Goal: Information Seeking & Learning: Compare options

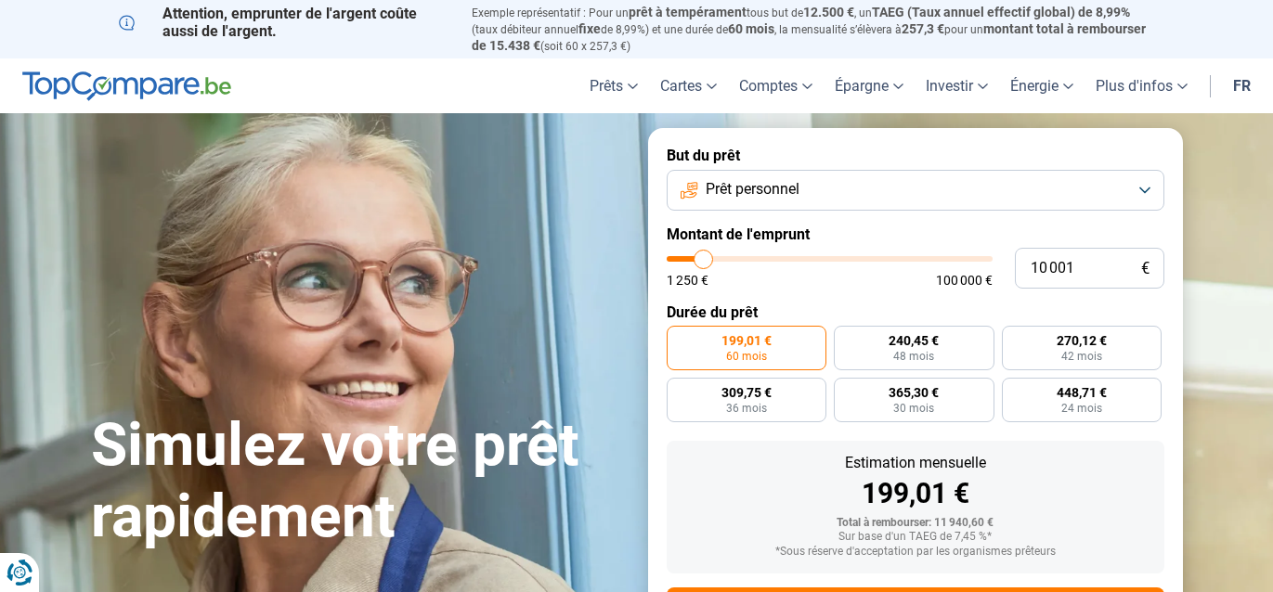
type input "11 000"
type input "11000"
type input "11 750"
type input "11750"
type input "13 750"
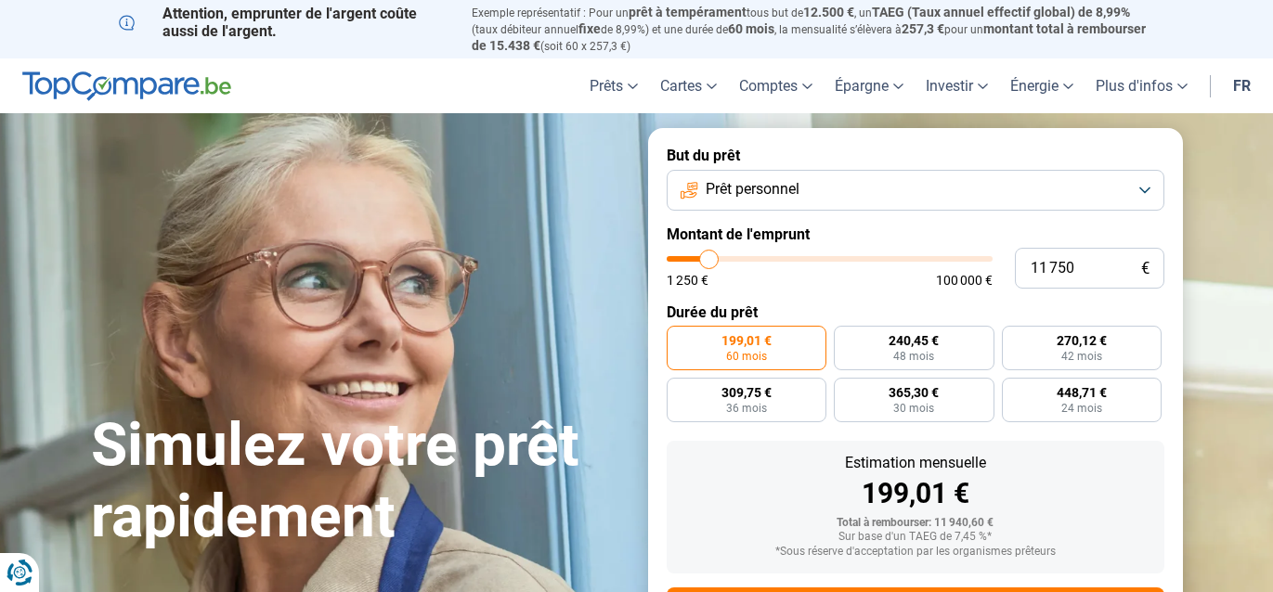
type input "13750"
type input "20 250"
type input "20250"
type input "31 750"
type input "31750"
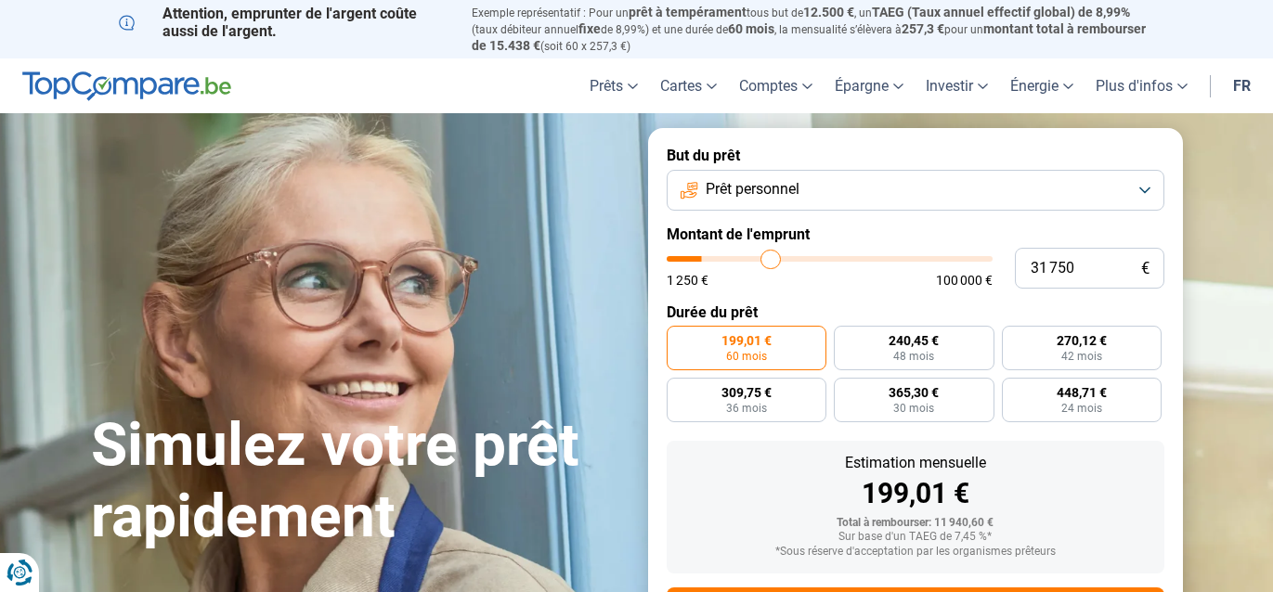
type input "46 000"
type input "46000"
type input "60 250"
type input "60250"
type input "71 750"
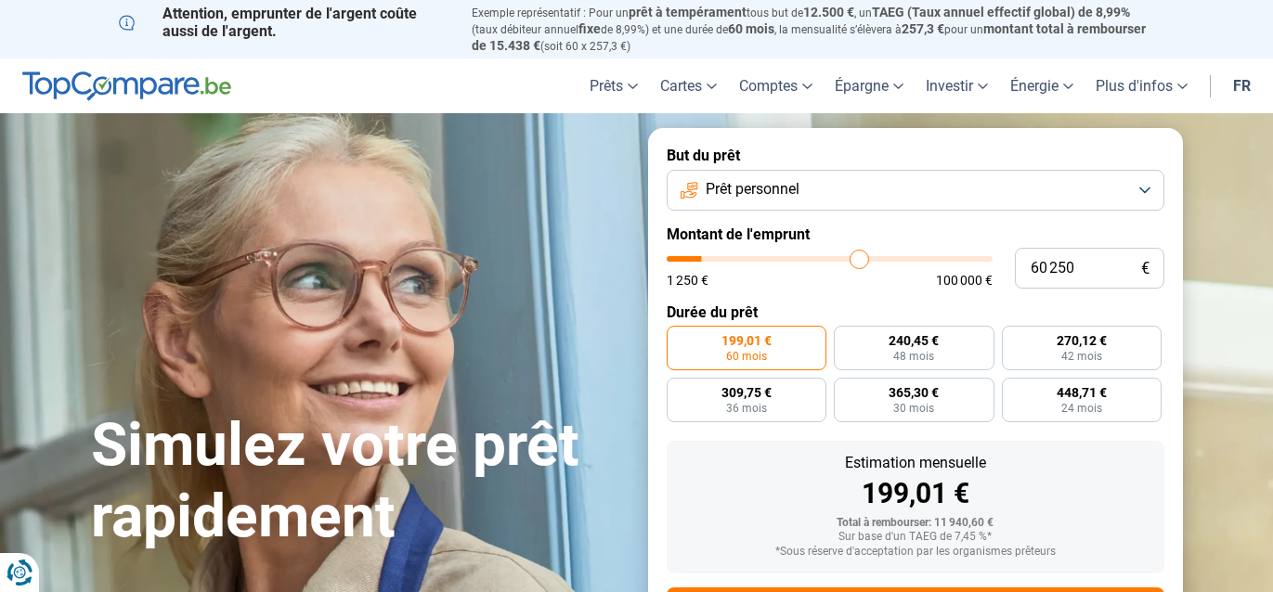
type input "71750"
type input "87 250"
type input "87250"
type input "91 250"
type input "91250"
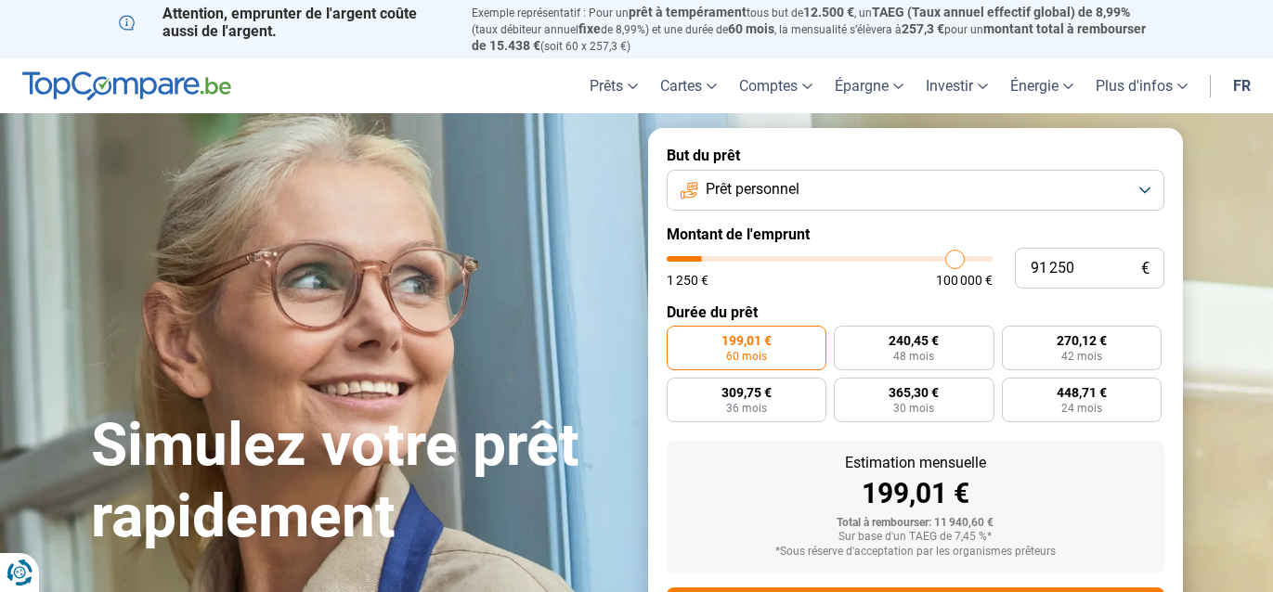
type input "94 250"
type input "94250"
type input "96 750"
type input "96750"
type input "100 000"
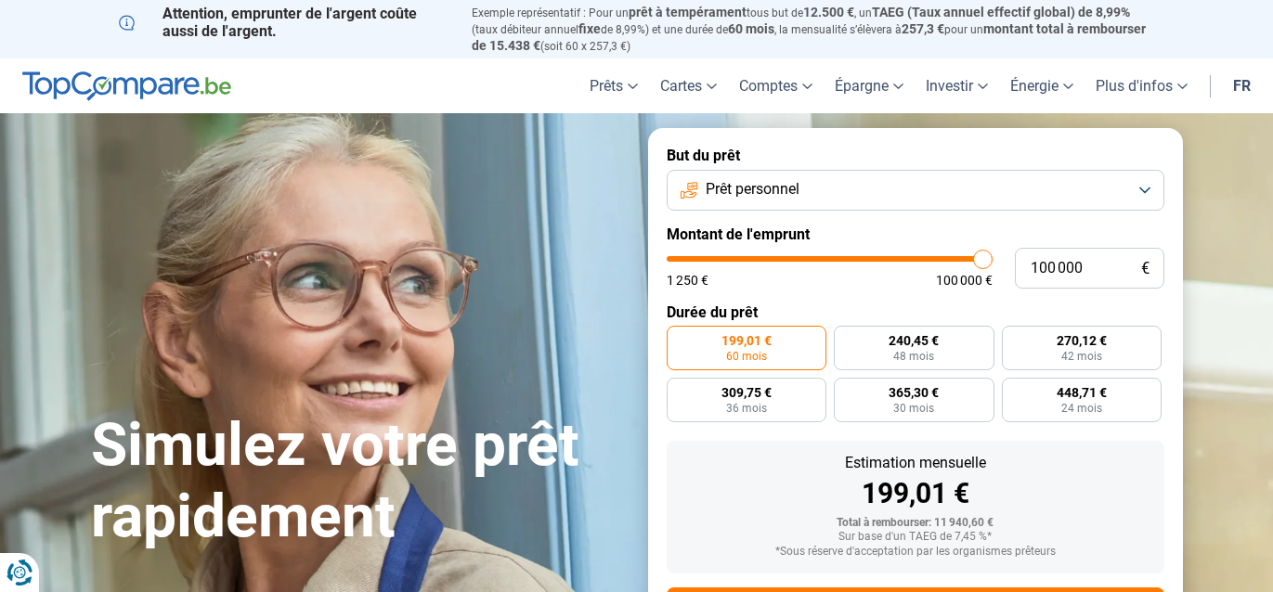
drag, startPoint x: 707, startPoint y: 256, endPoint x: 1078, endPoint y: 283, distance: 372.3
type input "100000"
click at [992, 262] on input "range" at bounding box center [830, 259] width 326 height 6
radio input "false"
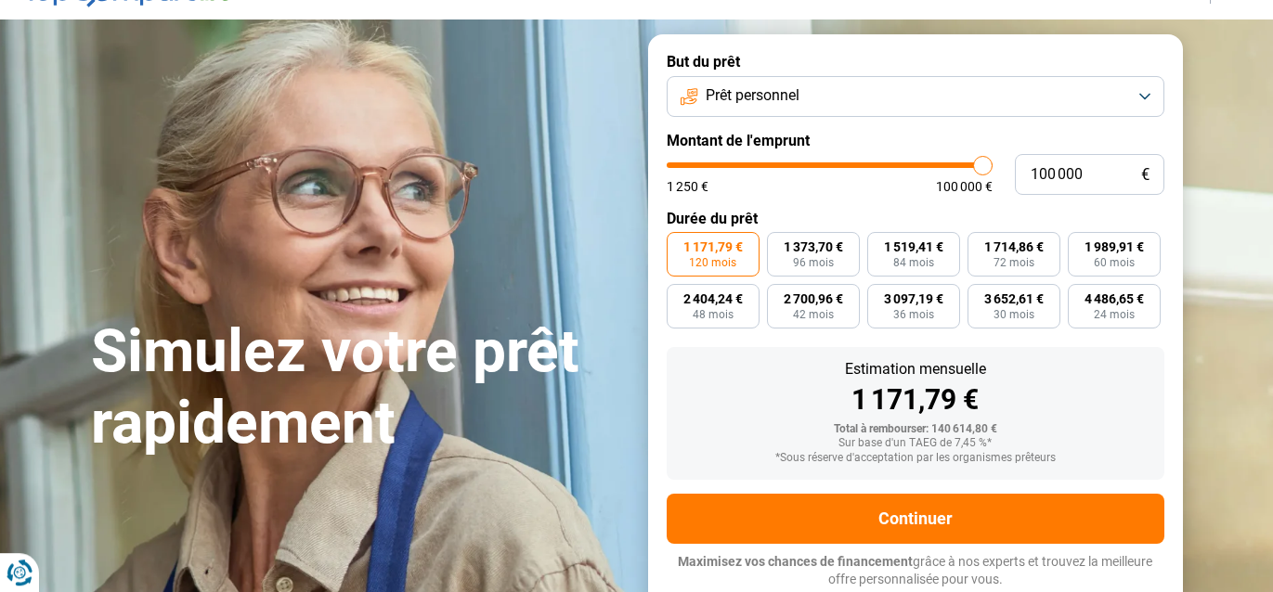
scroll to position [93, 0]
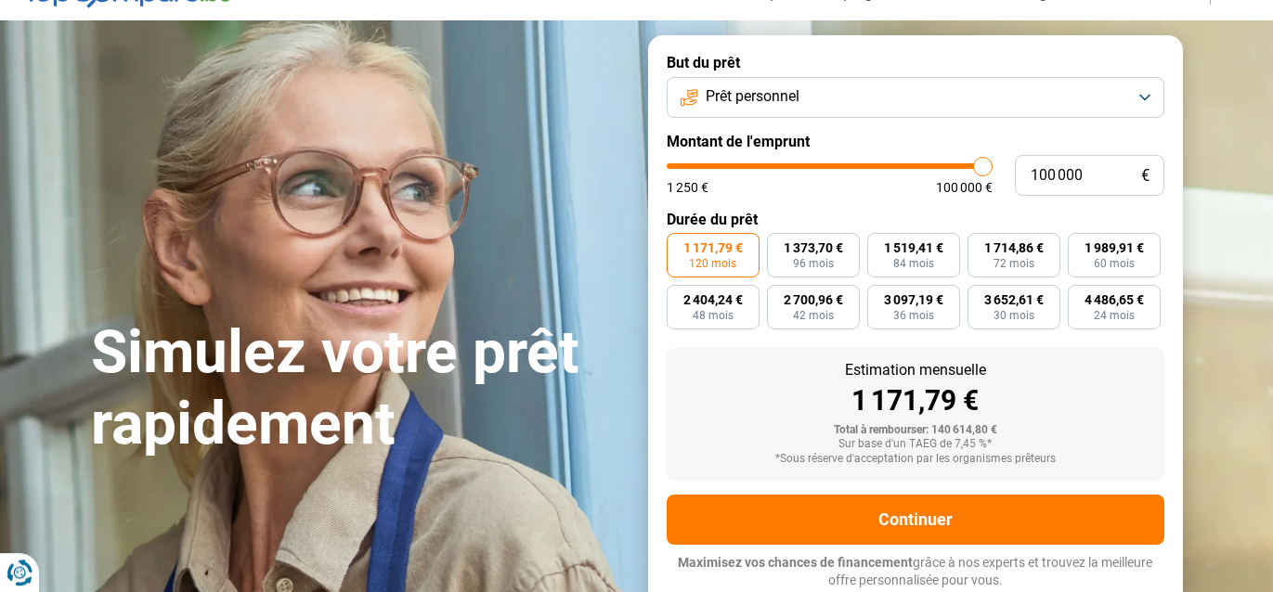
click at [1143, 92] on button "Prêt personnel" at bounding box center [916, 97] width 498 height 41
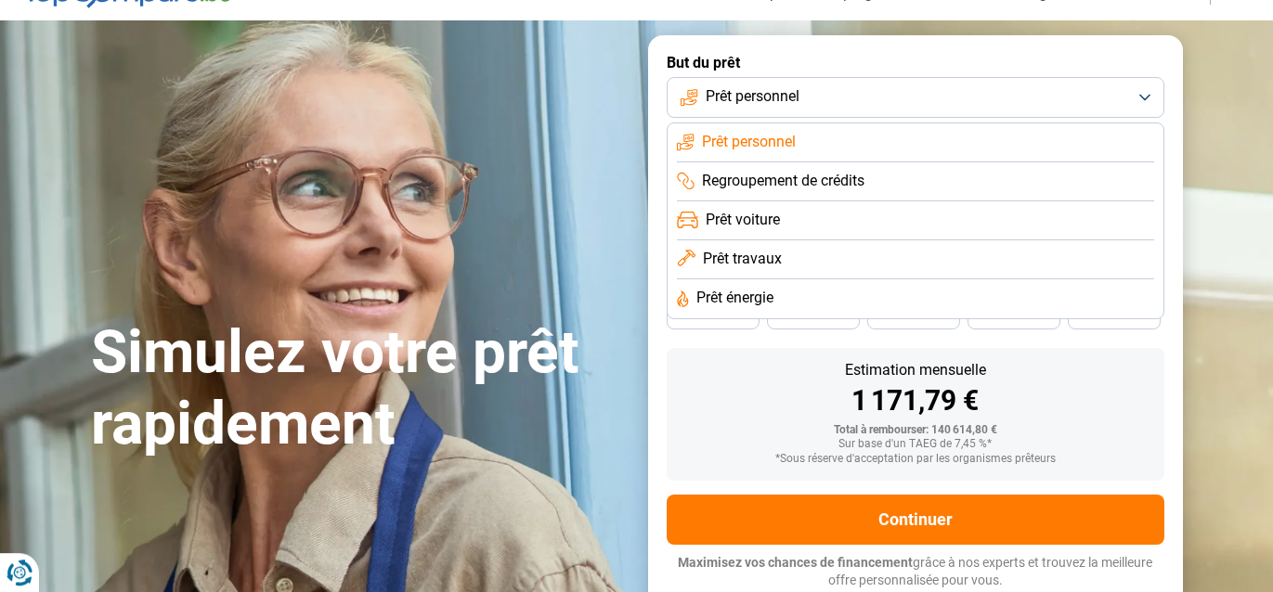
click at [764, 214] on span "Prêt voiture" at bounding box center [743, 220] width 74 height 20
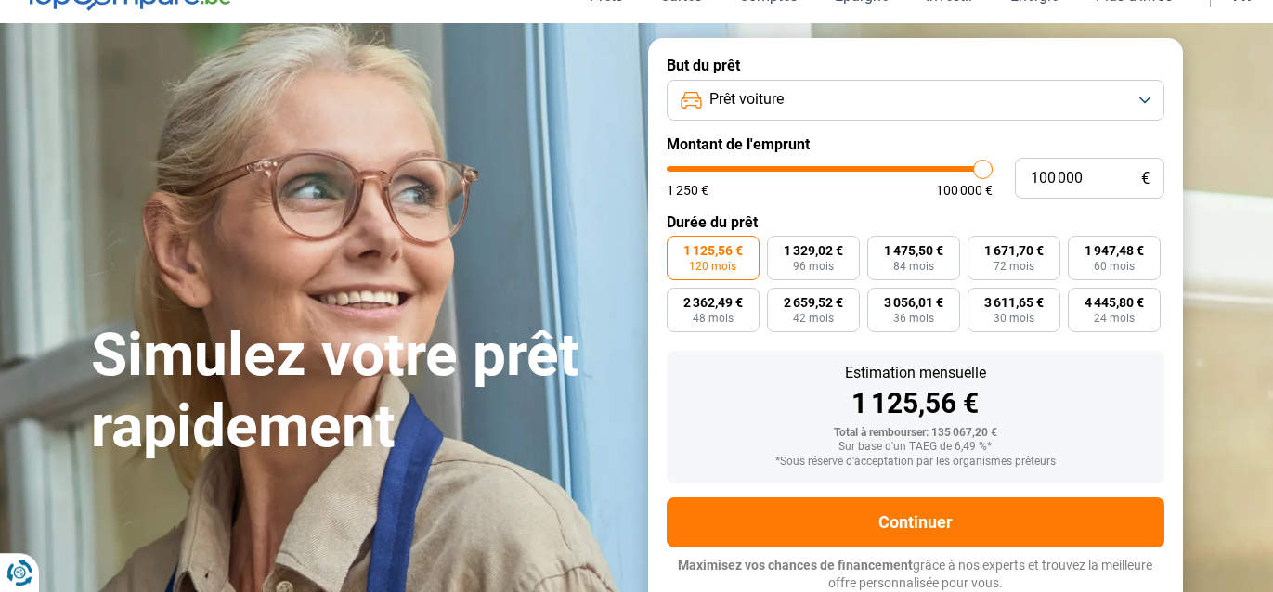
scroll to position [88, 0]
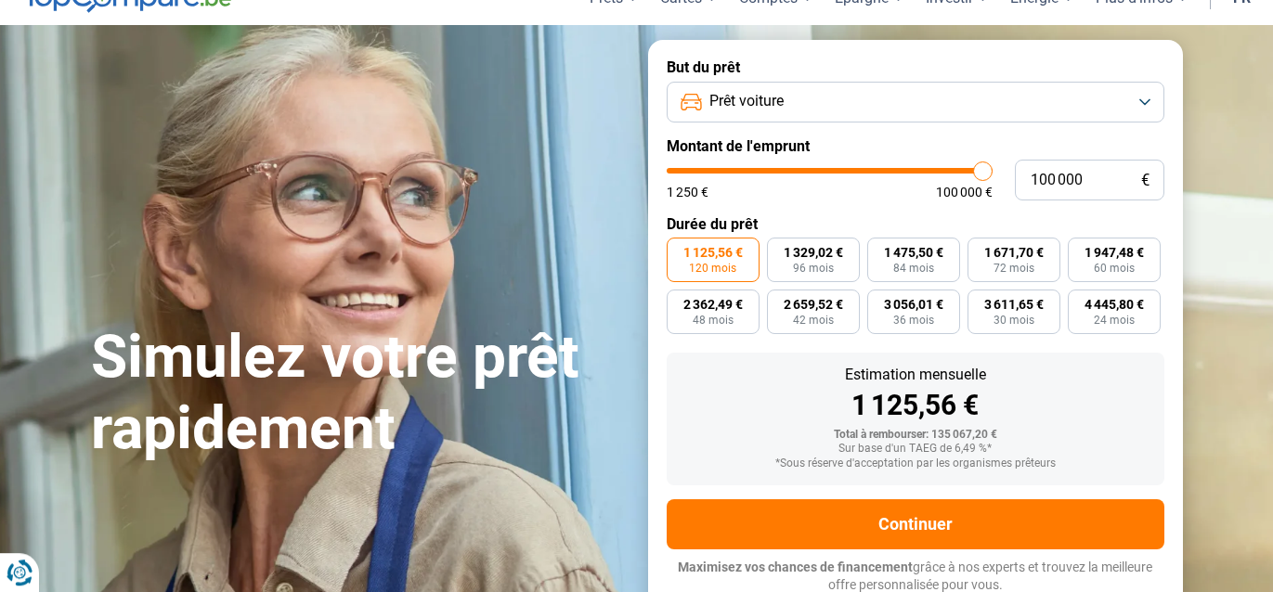
click at [1147, 97] on button "Prêt voiture" at bounding box center [916, 102] width 498 height 41
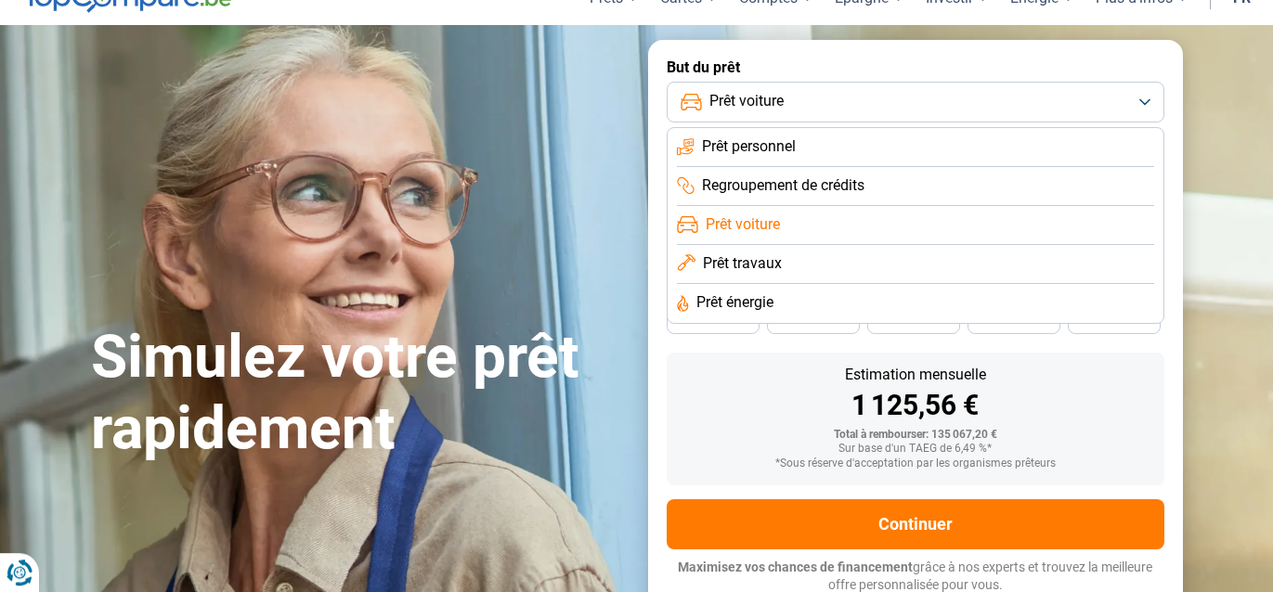
click at [772, 305] on span "Prêt énergie" at bounding box center [734, 302] width 77 height 20
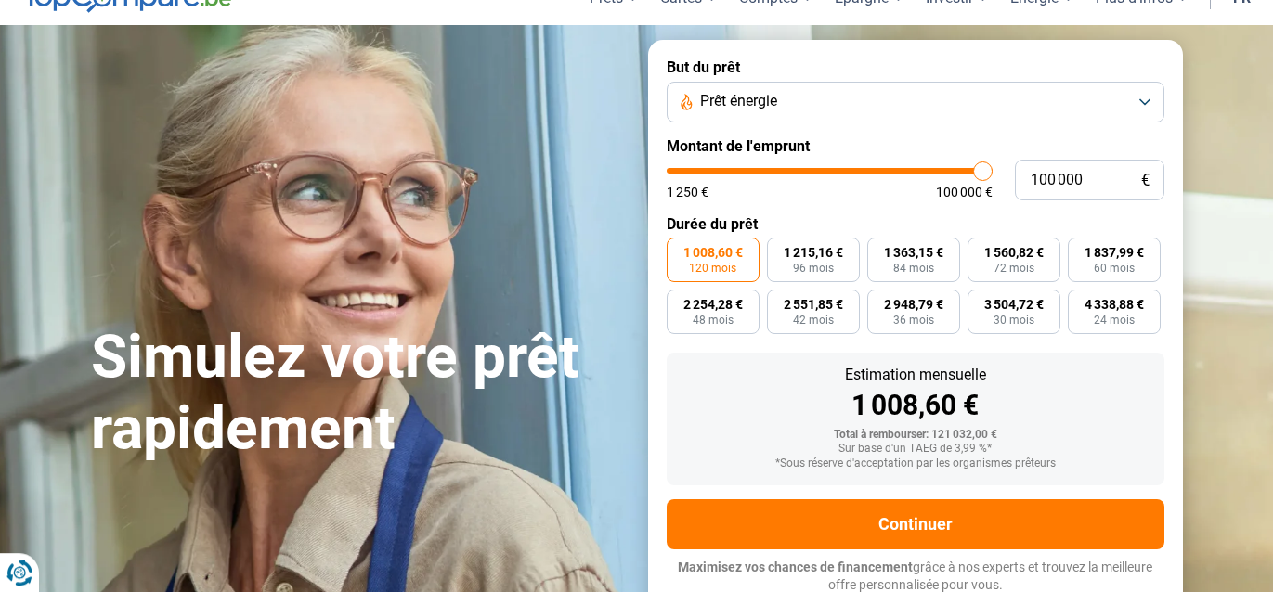
click at [1139, 97] on button "Prêt énergie" at bounding box center [916, 102] width 498 height 41
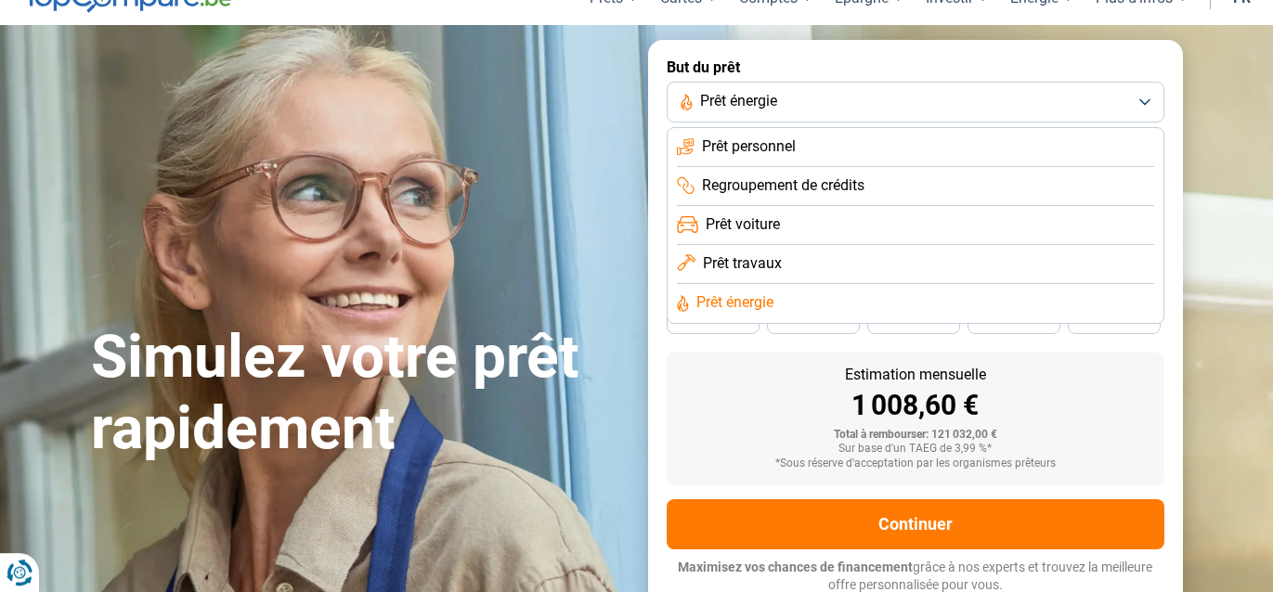
click at [765, 261] on span "Prêt travaux" at bounding box center [742, 263] width 79 height 20
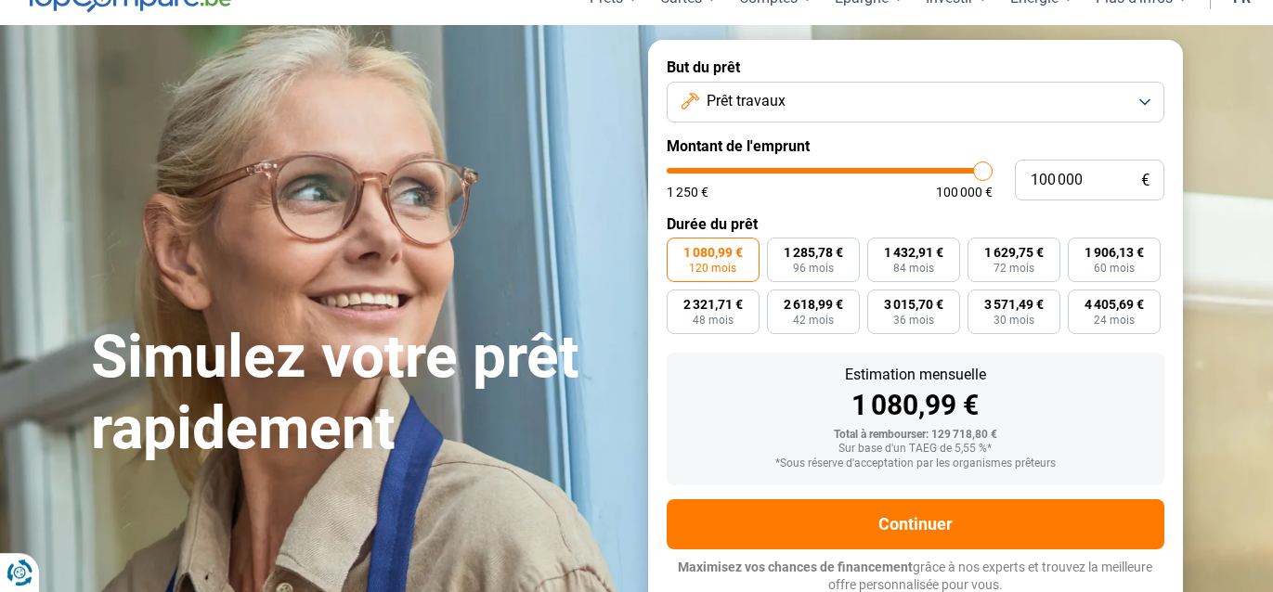
click at [1145, 99] on button "Prêt travaux" at bounding box center [916, 102] width 498 height 41
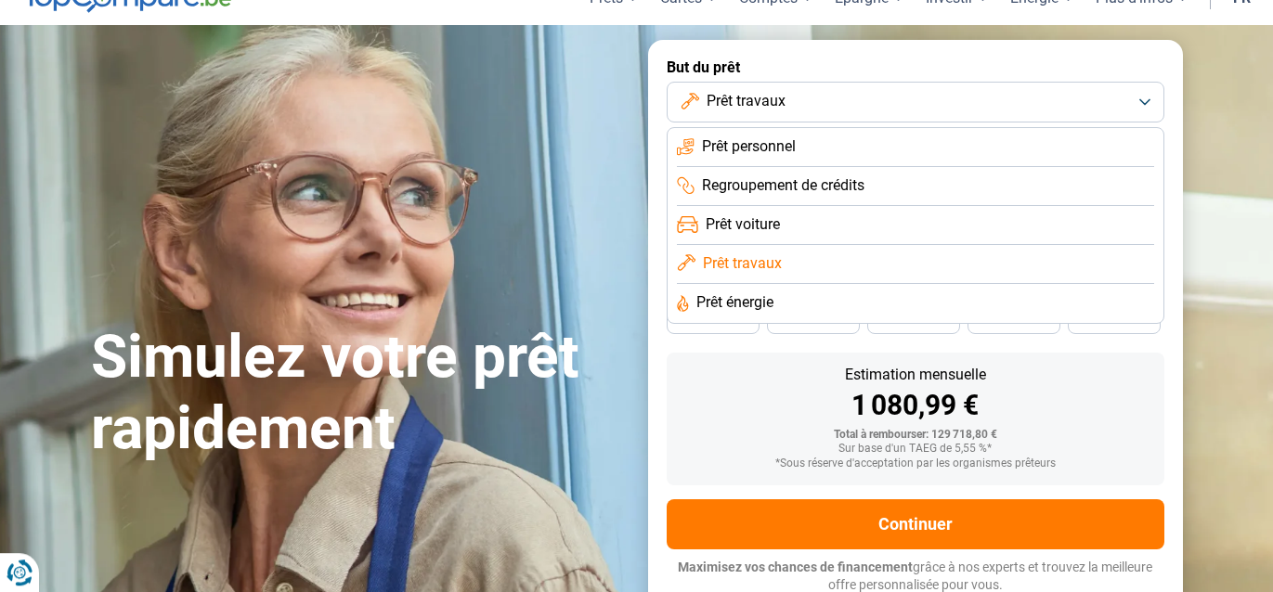
click at [773, 148] on span "Prêt personnel" at bounding box center [749, 146] width 94 height 20
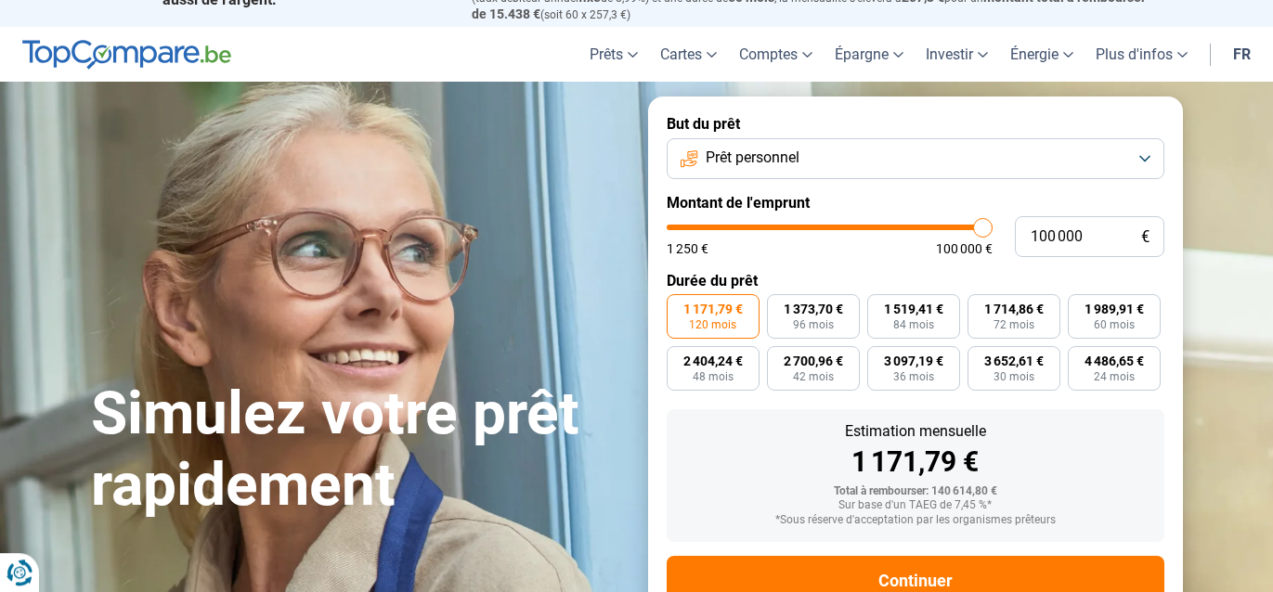
scroll to position [28, 0]
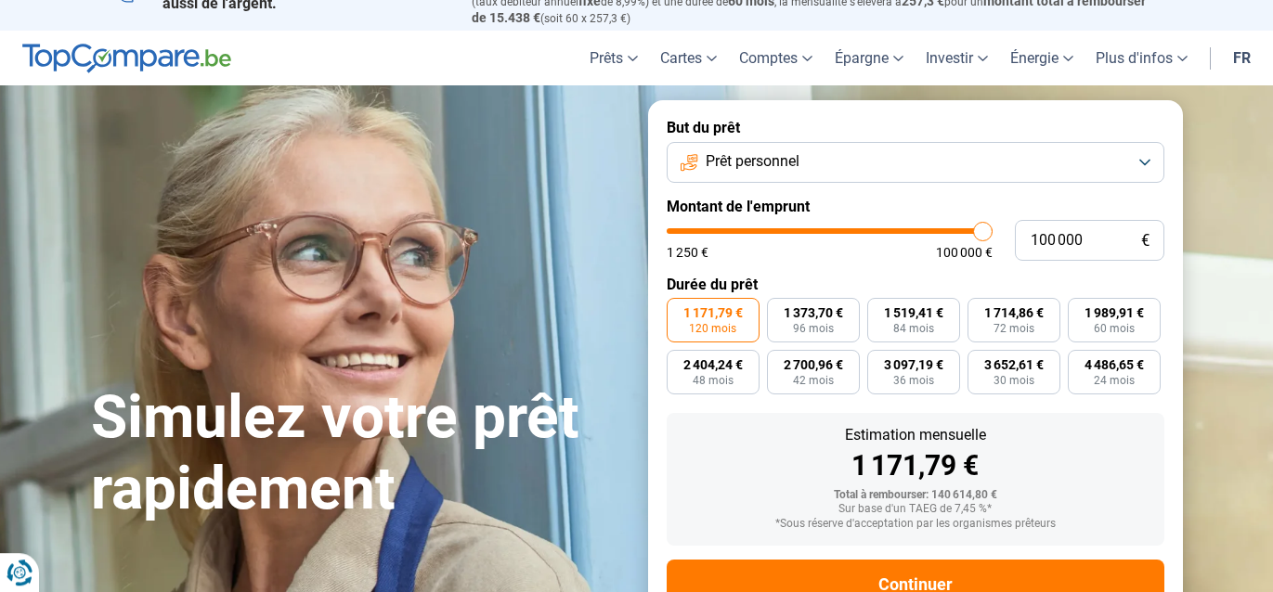
type input "99 250"
type input "99250"
type input "96 000"
type input "96000"
type input "91 000"
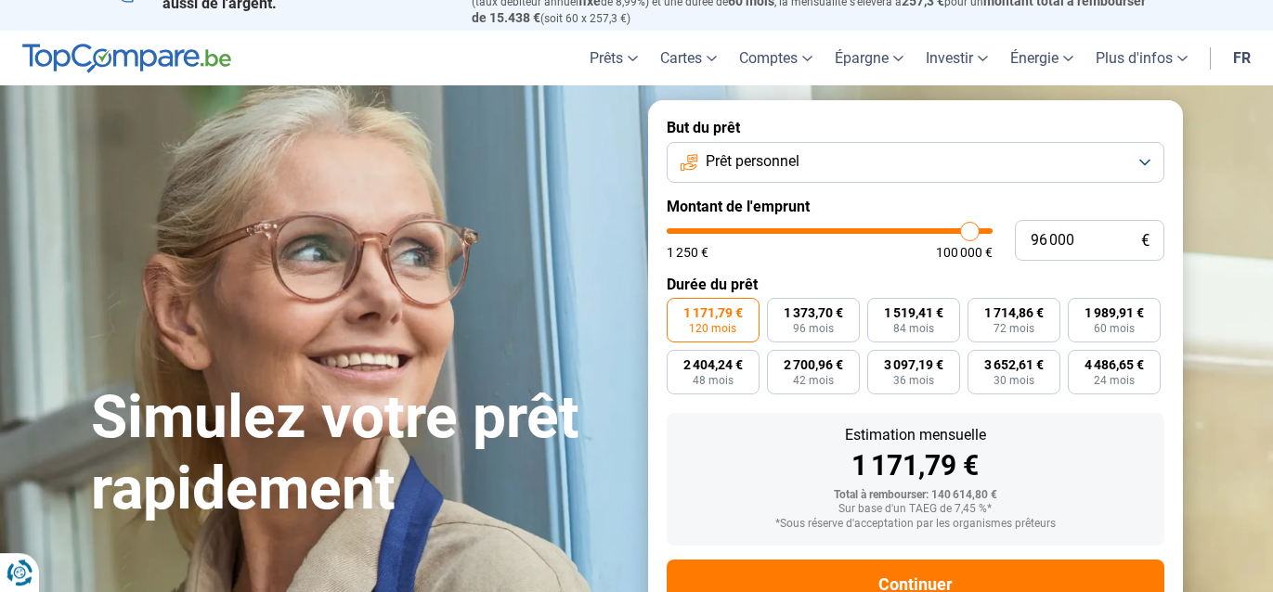
type input "91000"
type input "84 000"
type input "84000"
type input "76 000"
type input "76000"
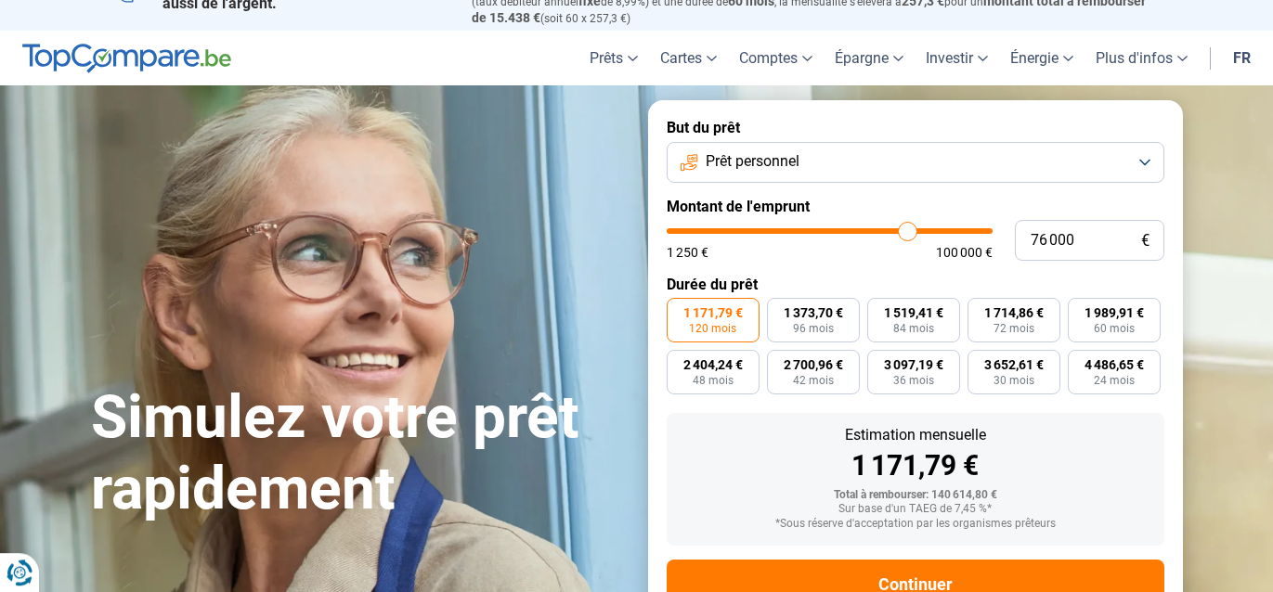
type input "67 250"
type input "67250"
type input "59 000"
type input "59000"
type input "51 250"
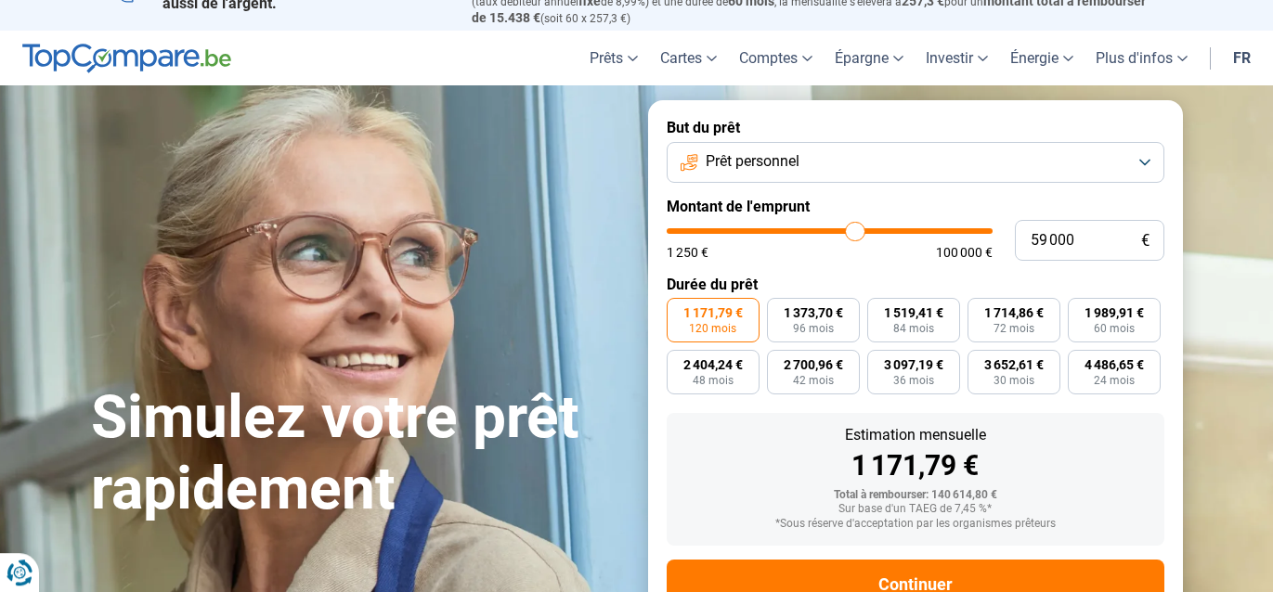
type input "51250"
type input "43 750"
type input "43750"
type input "36 750"
type input "36750"
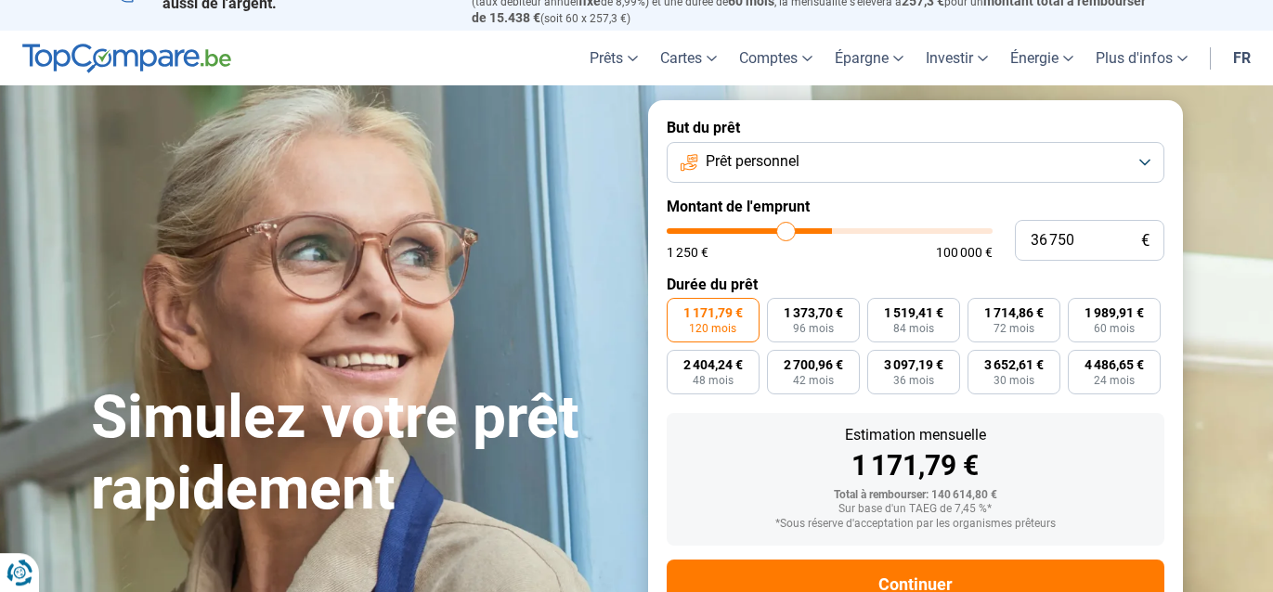
type input "30 500"
type input "30500"
type input "24 500"
type input "24500"
type input "18 250"
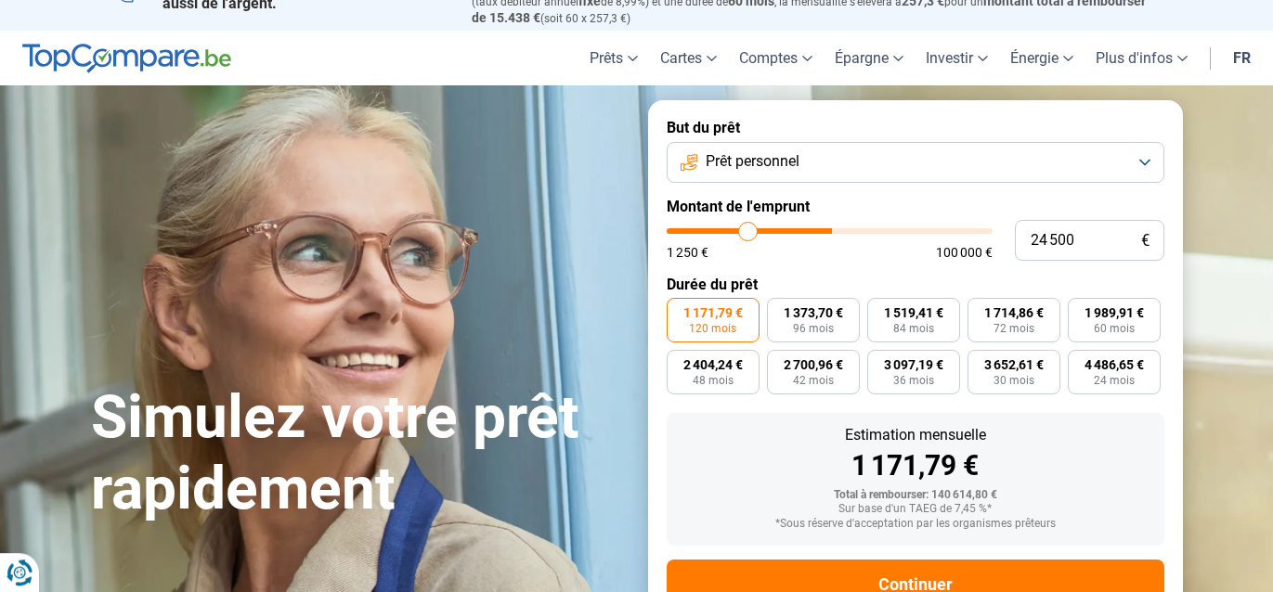
type input "18250"
type input "12 000"
type input "12000"
type input "7 250"
type input "7250"
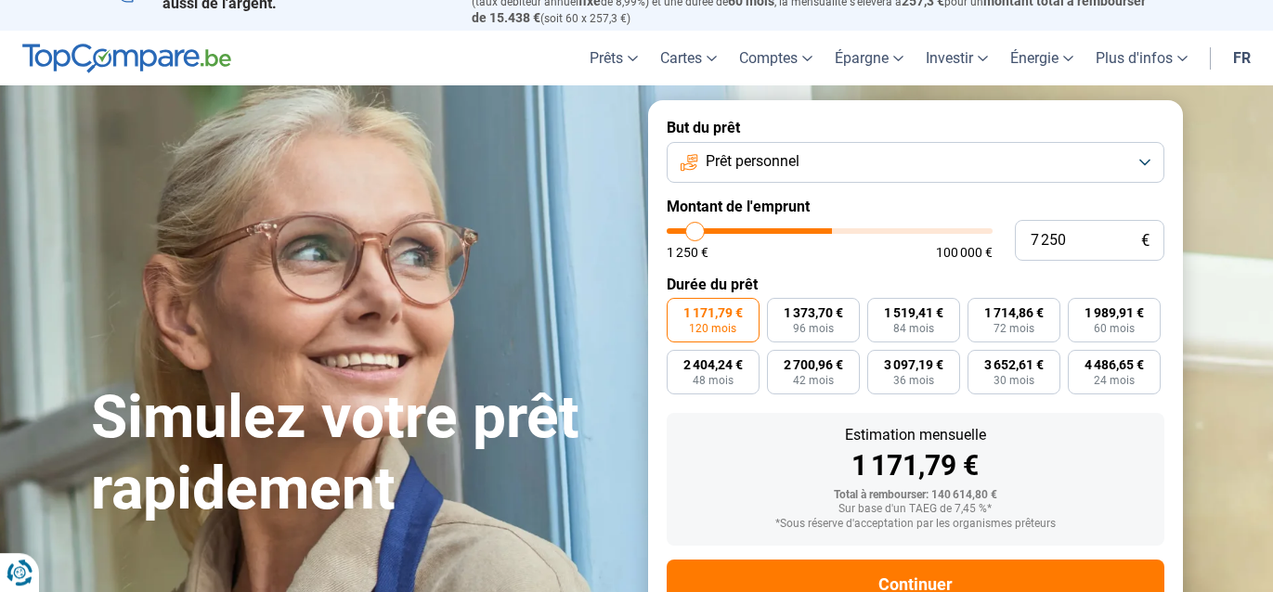
type input "2 750"
type input "2750"
type input "1 250"
type input "1250"
type input "1 750"
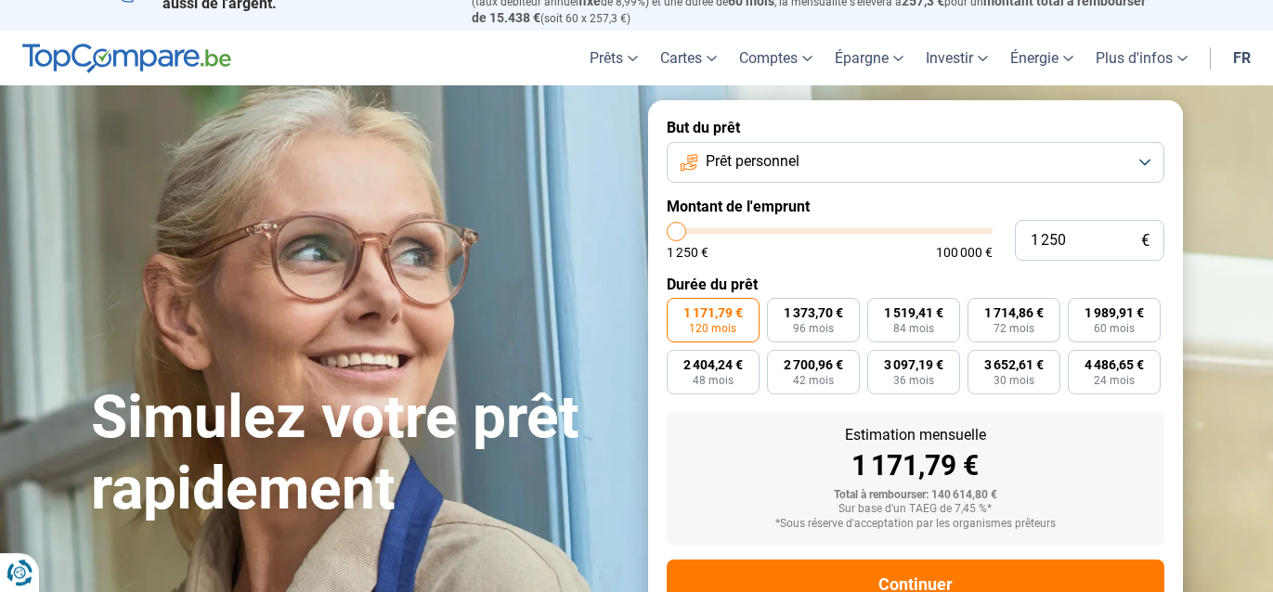
type input "1750"
type input "3 000"
type input "3000"
type input "3 500"
type input "3500"
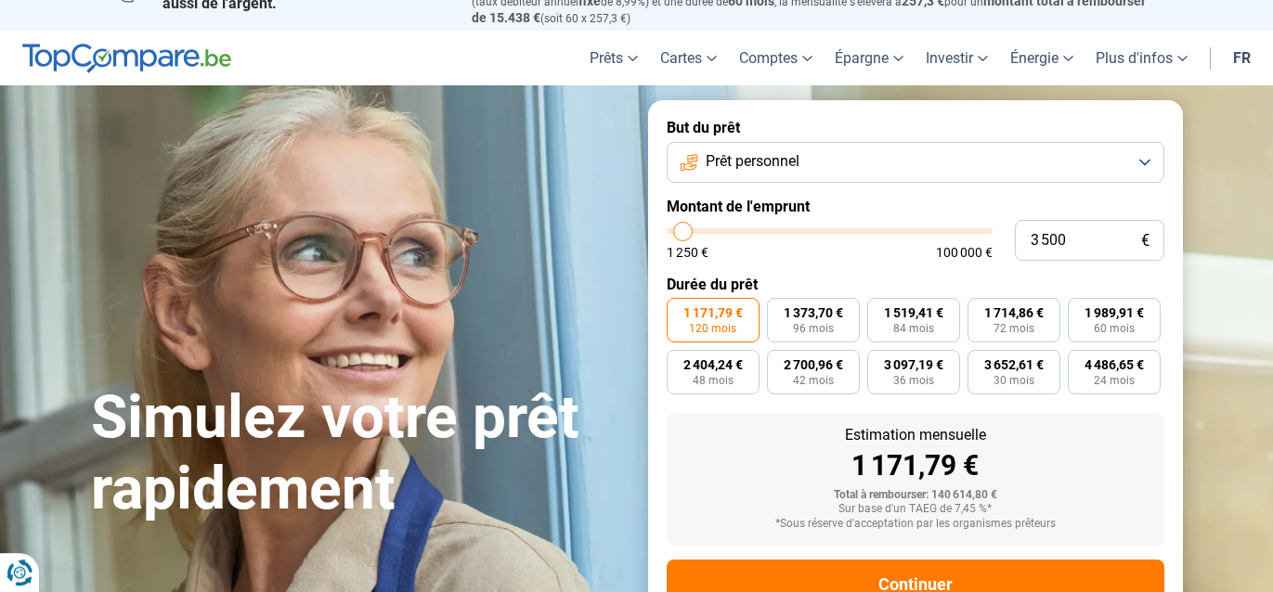
type input "4 000"
type input "4000"
type input "4 500"
type input "4500"
type input "4 750"
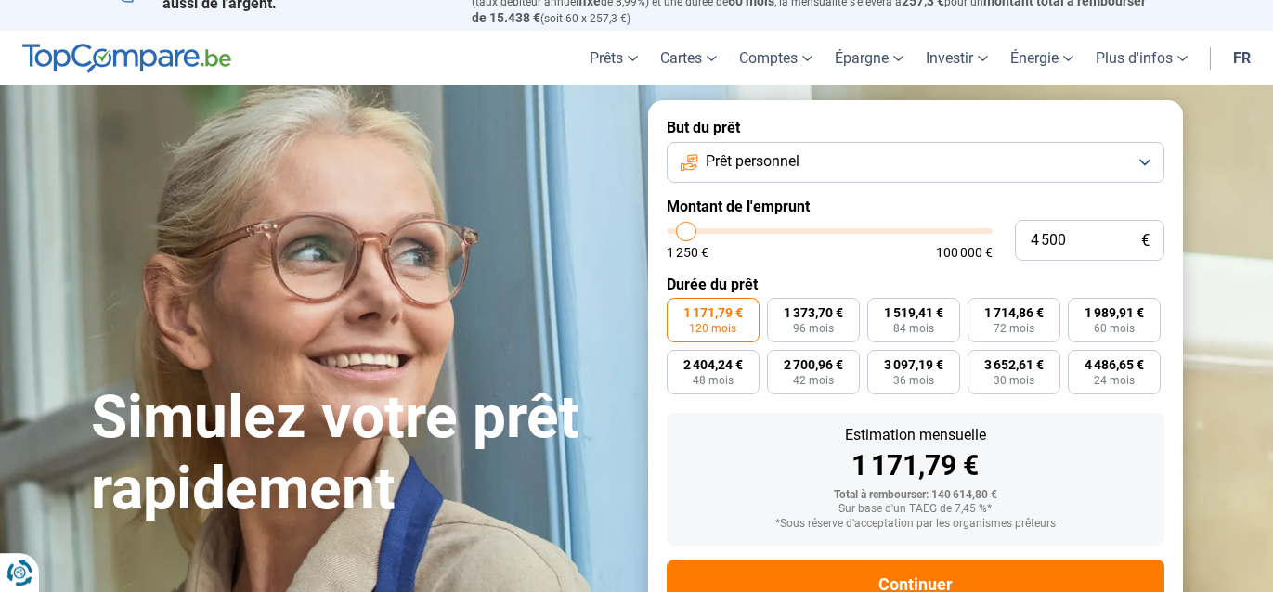
type input "4750"
type input "5 500"
type input "5500"
type input "6 250"
type input "6250"
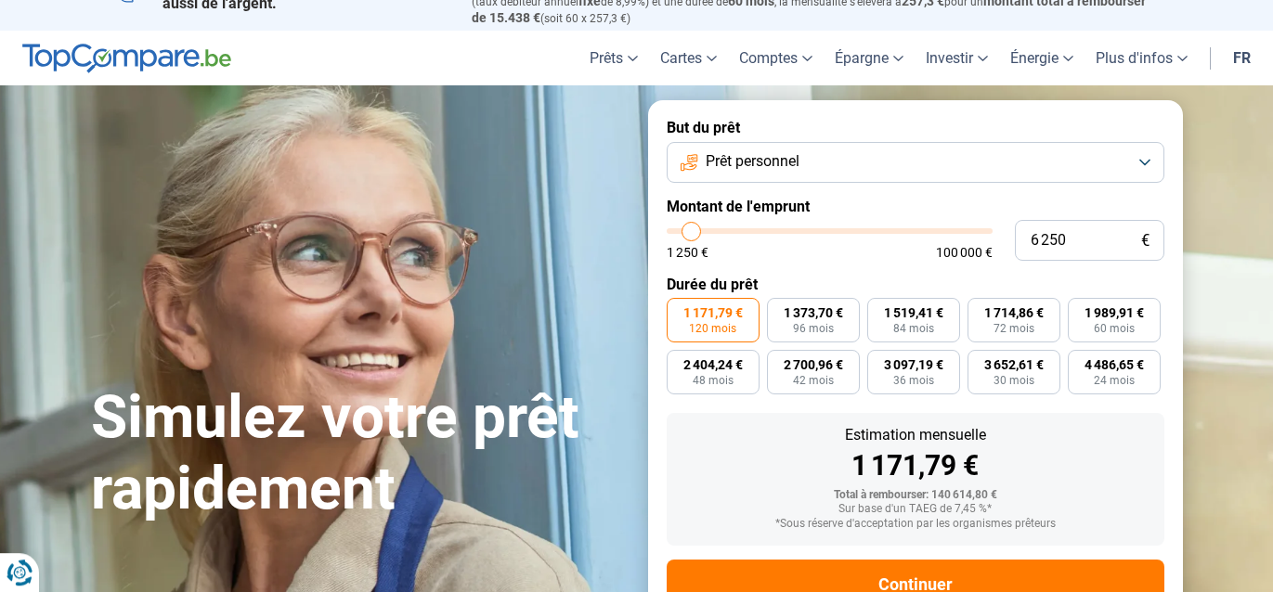
type input "7 250"
type input "7250"
type input "8 250"
type input "8250"
type input "9 000"
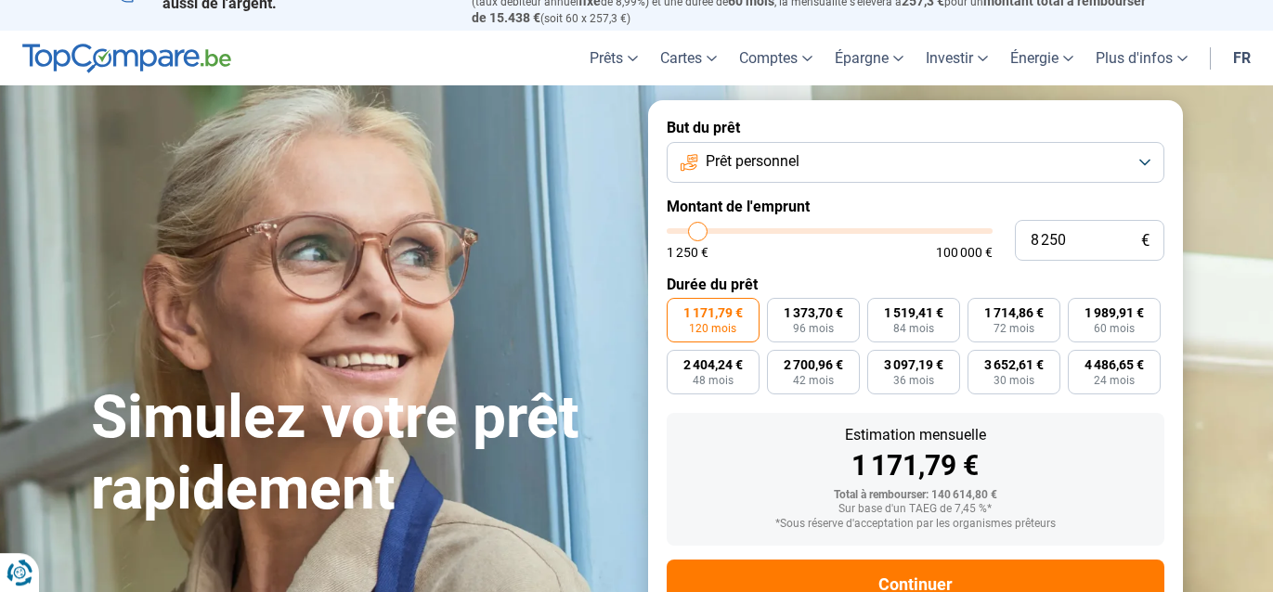
type input "9000"
type input "10 000"
type input "10000"
type input "10 500"
type input "10500"
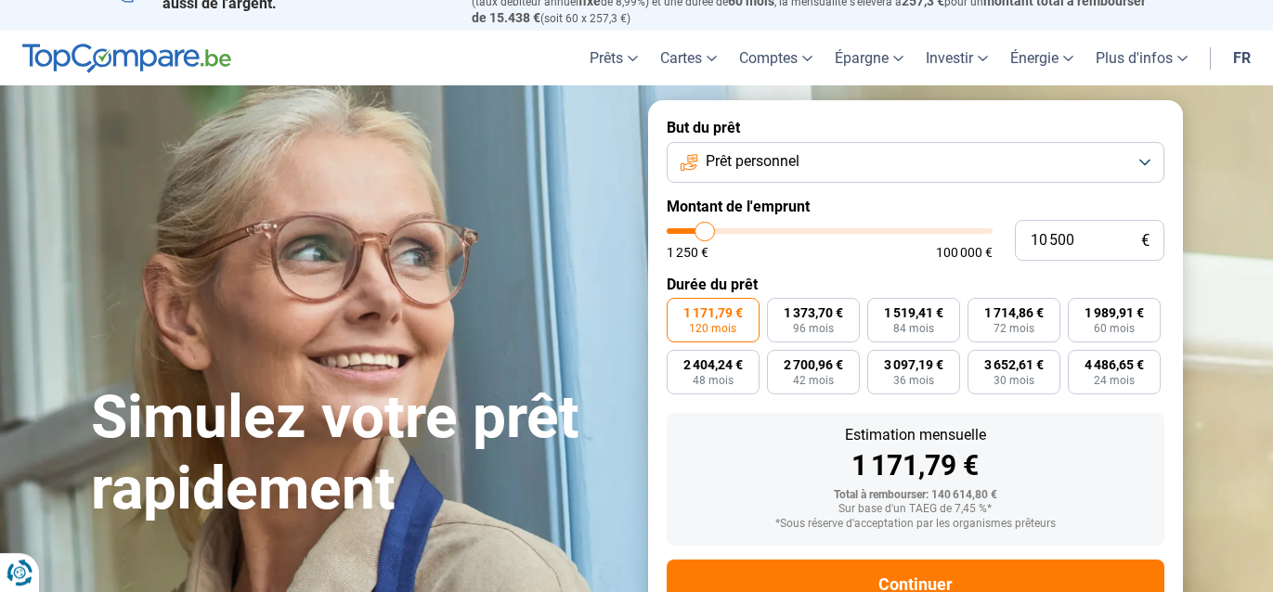
type input "11 000"
type input "11000"
type input "11 500"
type input "11500"
type input "11 750"
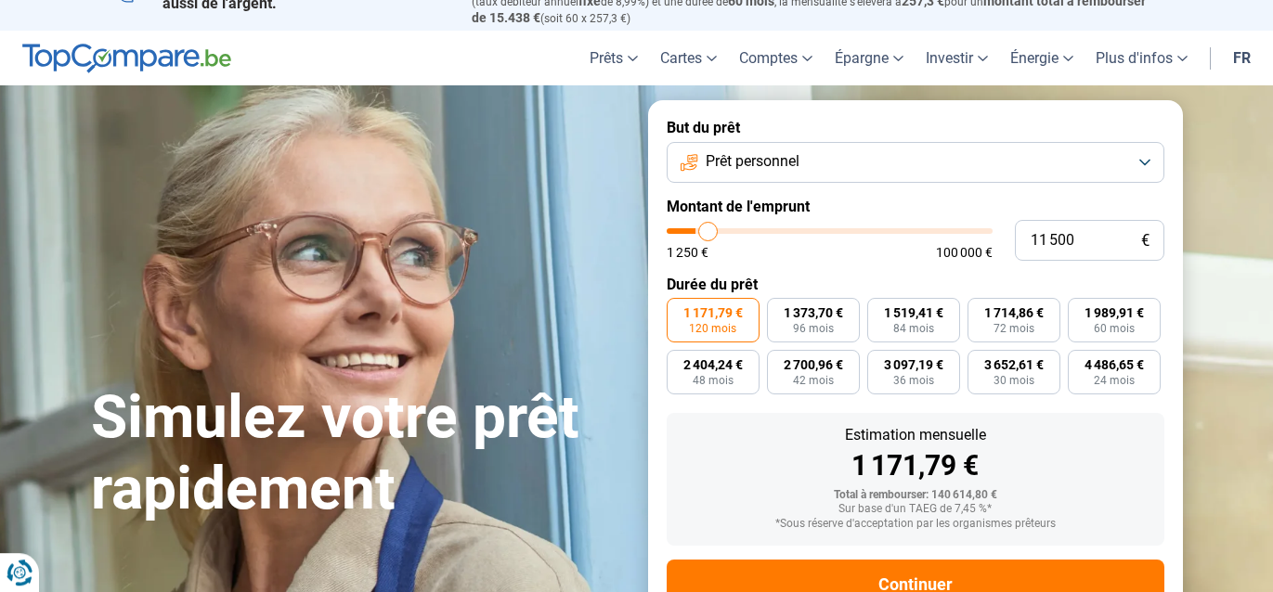
type input "11750"
type input "12 000"
type input "12000"
type input "12 500"
type input "12500"
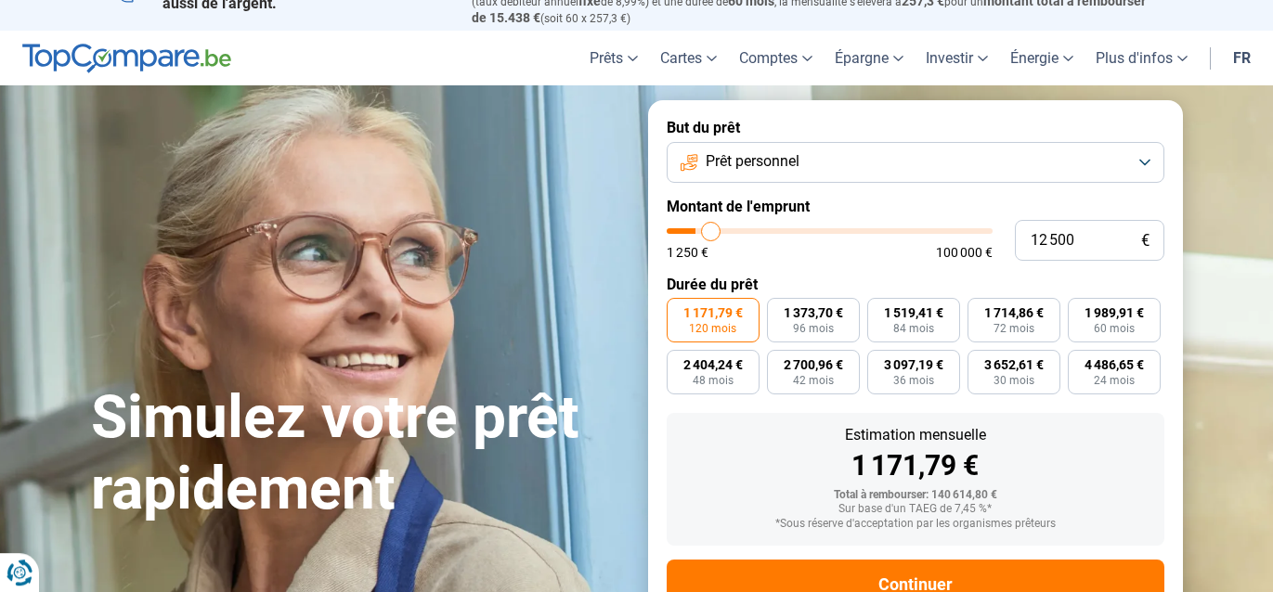
type input "13 250"
type input "13250"
type input "13 750"
type input "13750"
type input "14 500"
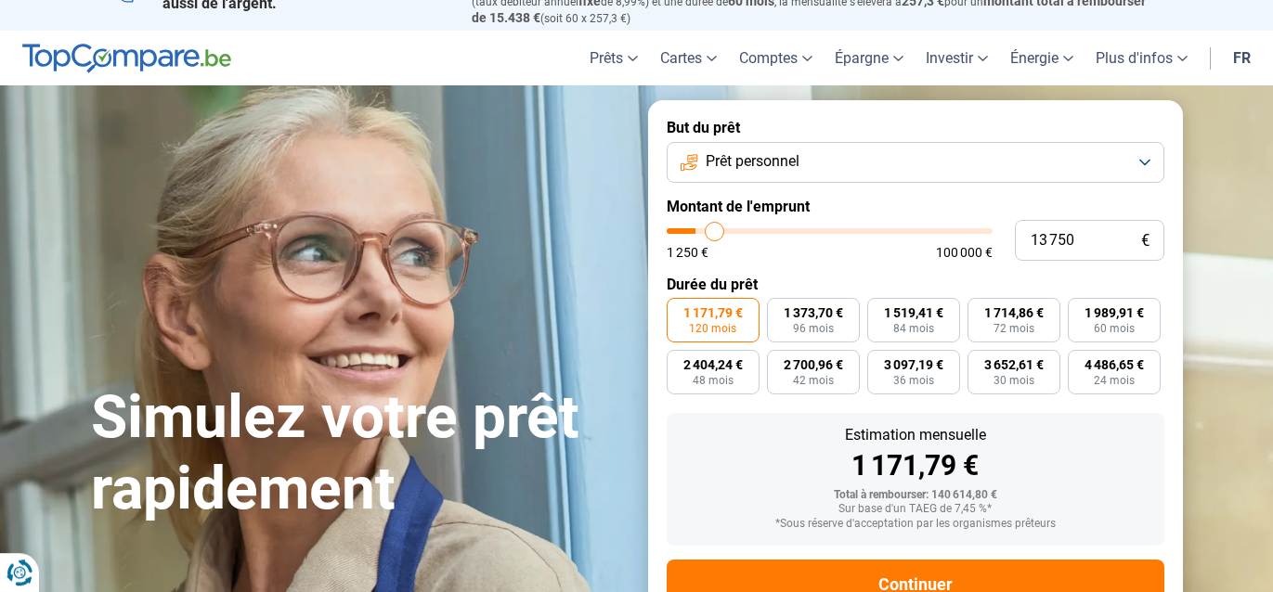
type input "14500"
type input "14 750"
type input "14750"
type input "15 000"
type input "15000"
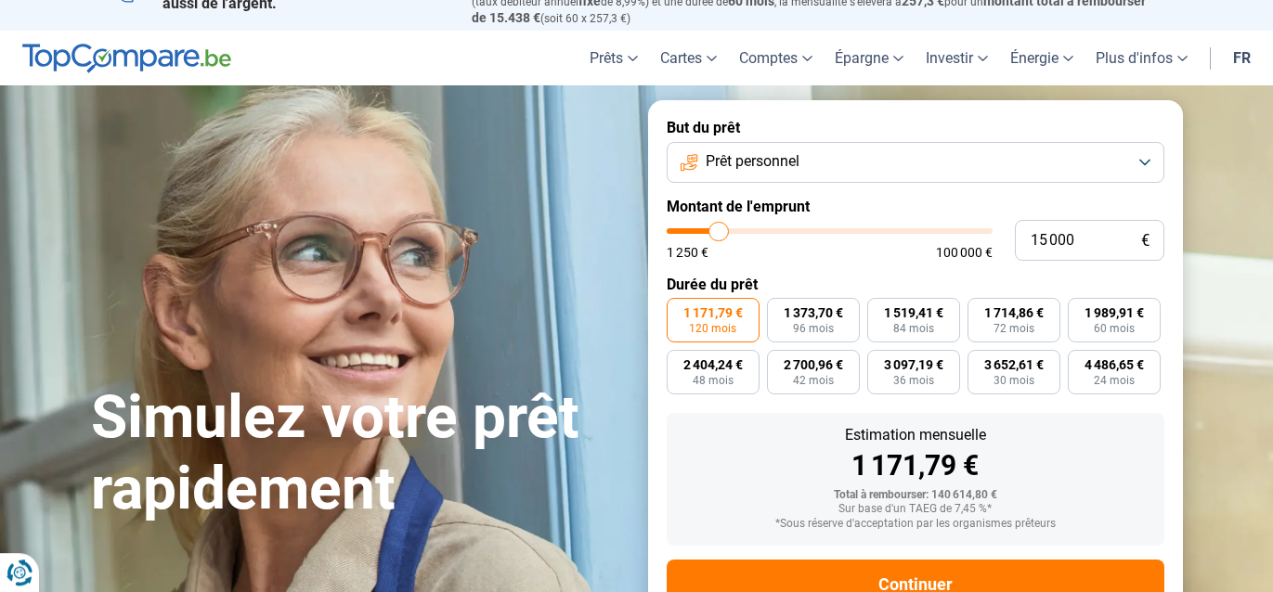
type input "15 250"
type input "15250"
type input "15 500"
type input "15500"
type input "16 000"
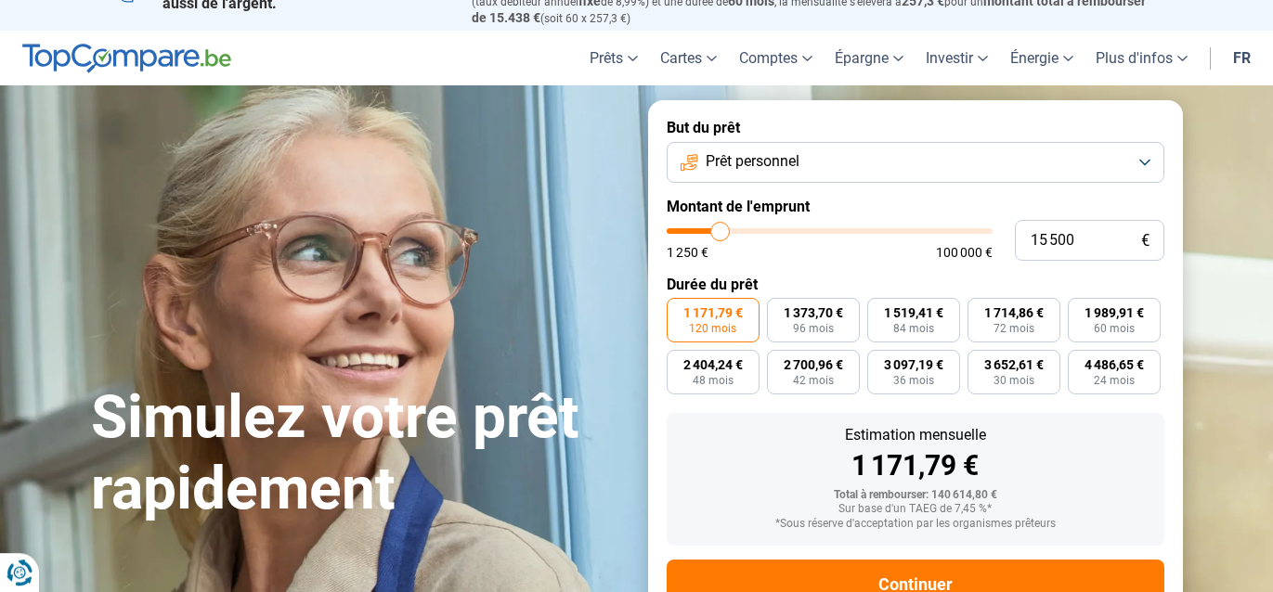
type input "16000"
type input "16 250"
type input "16250"
type input "16 500"
type input "16500"
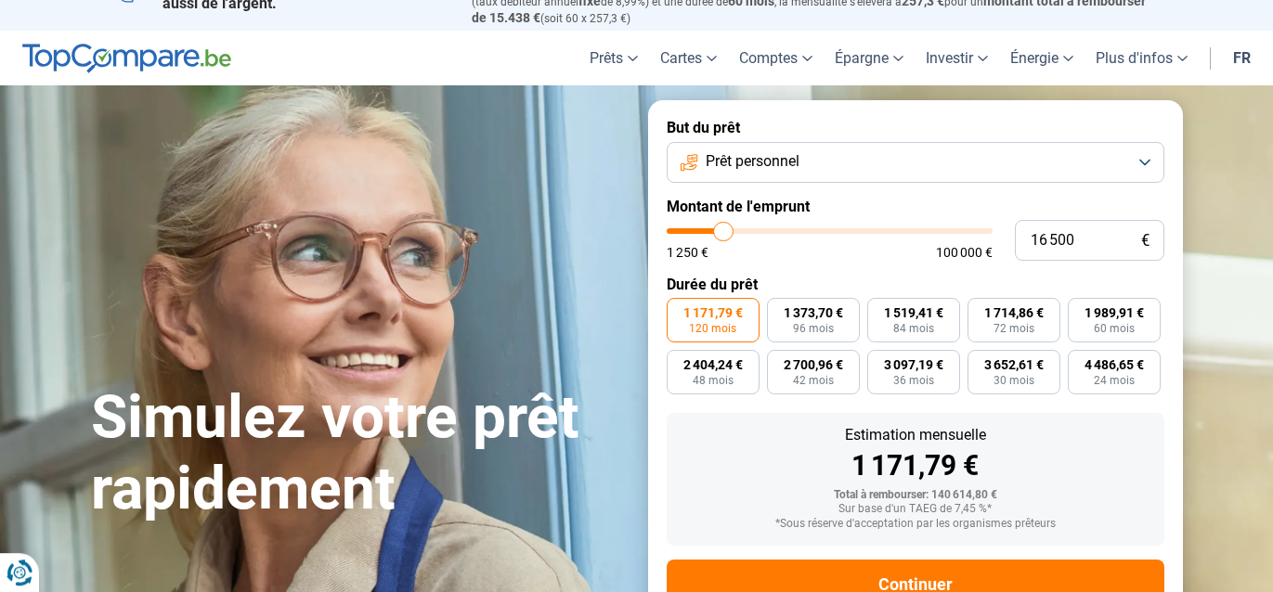
type input "16 750"
type input "16750"
type input "17 000"
type input "17000"
type input "17 500"
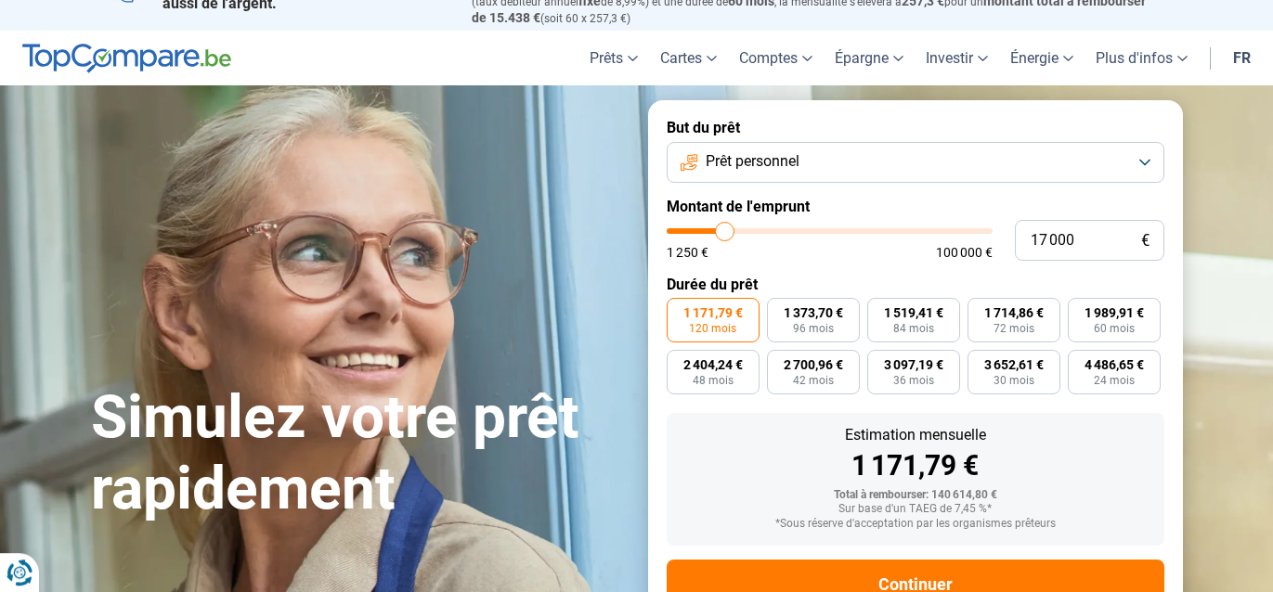
type input "17500"
type input "17 750"
type input "17750"
type input "18 000"
type input "18000"
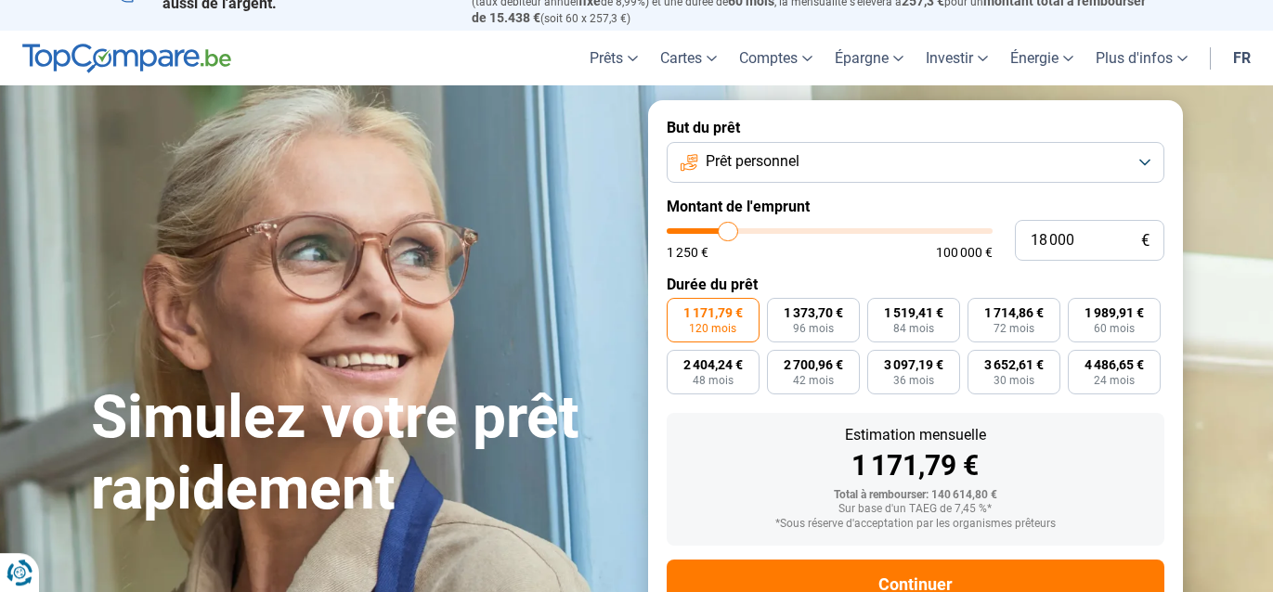
type input "18 250"
type input "18250"
type input "18 500"
type input "18500"
type input "19 000"
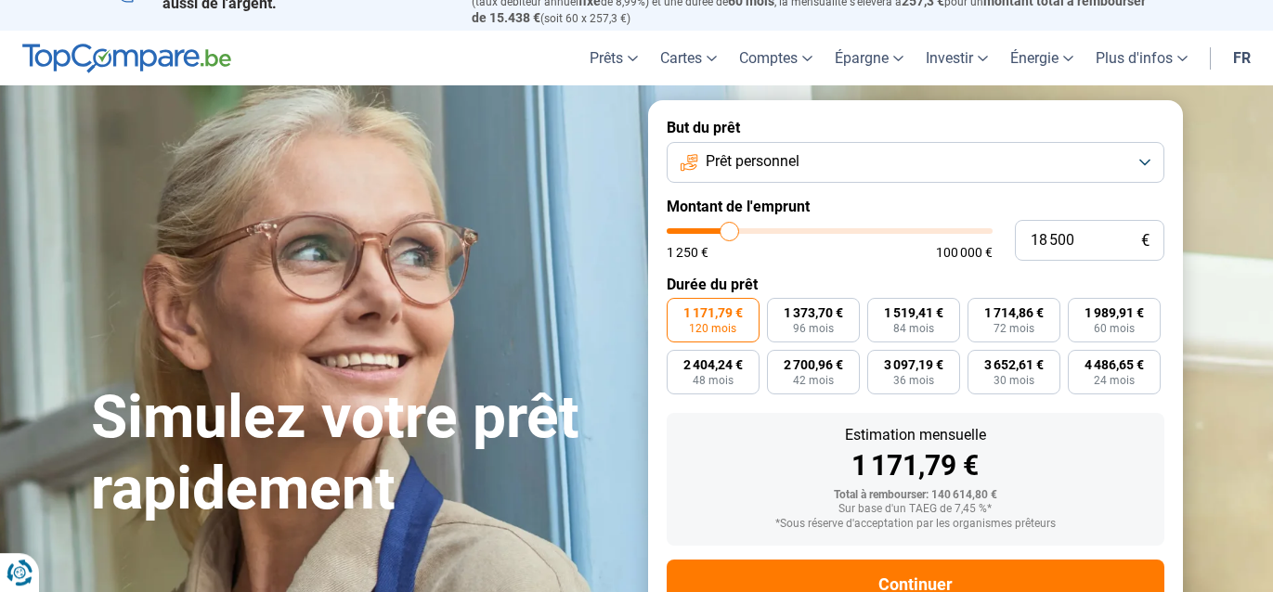
type input "19000"
type input "19 250"
type input "19250"
type input "19 500"
type input "19500"
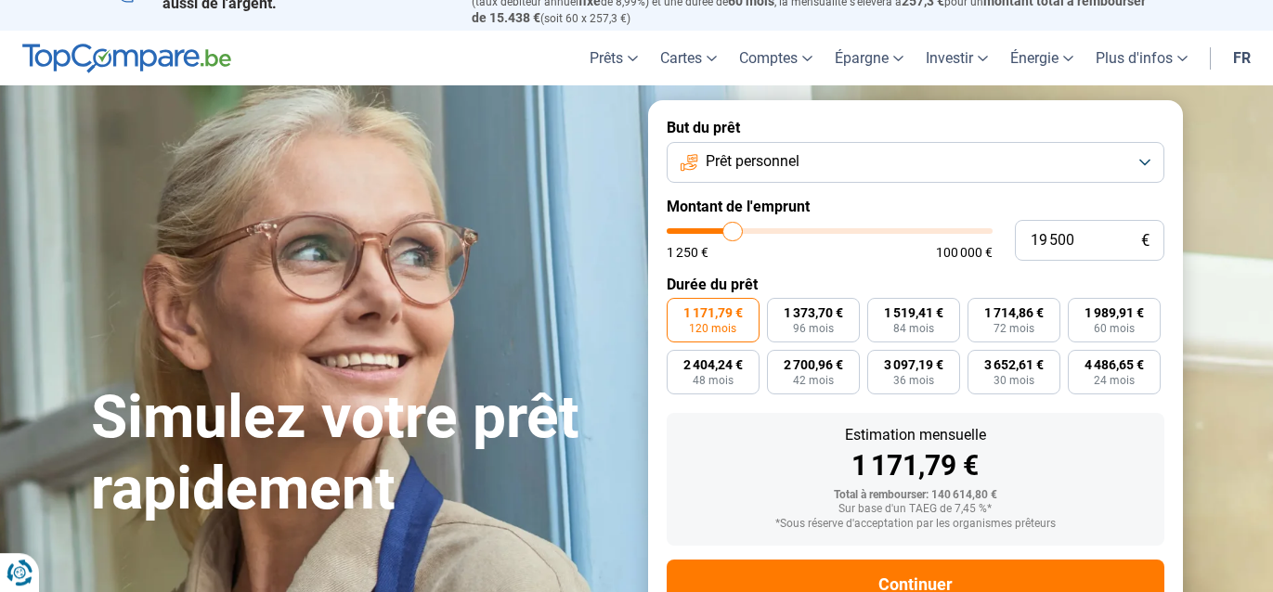
type input "19 750"
type input "19750"
type input "20 000"
type input "20000"
type input "20 250"
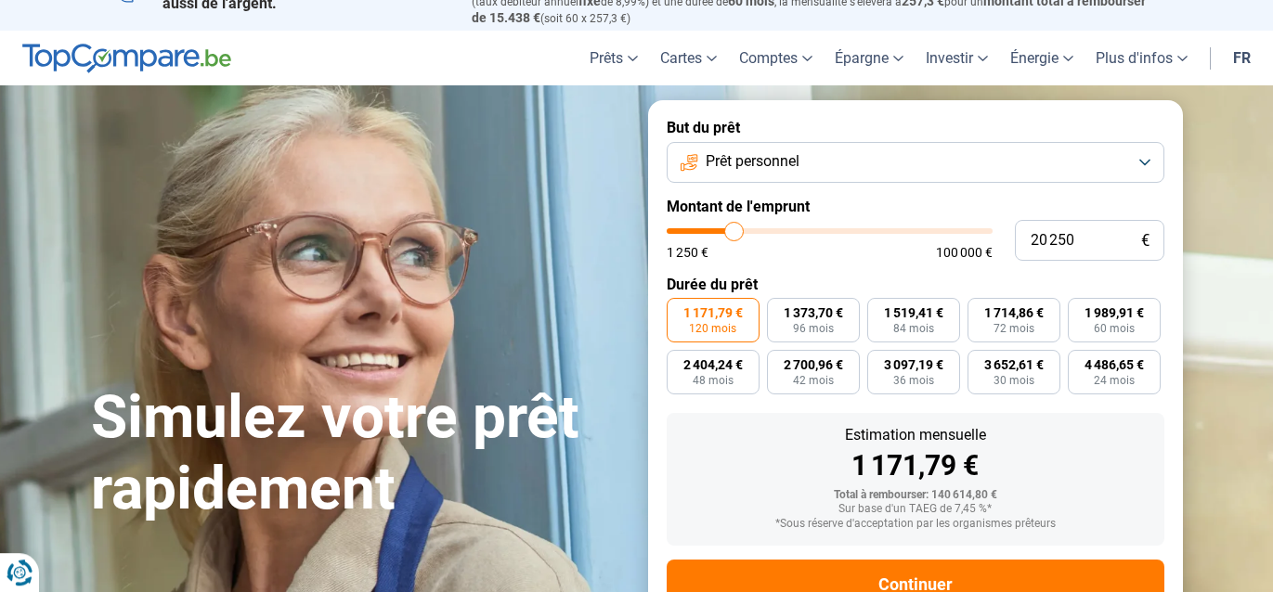
type input "20250"
type input "20 000"
drag, startPoint x: 985, startPoint y: 228, endPoint x: 734, endPoint y: 232, distance: 250.7
type input "20000"
click at [734, 232] on input "range" at bounding box center [830, 231] width 326 height 6
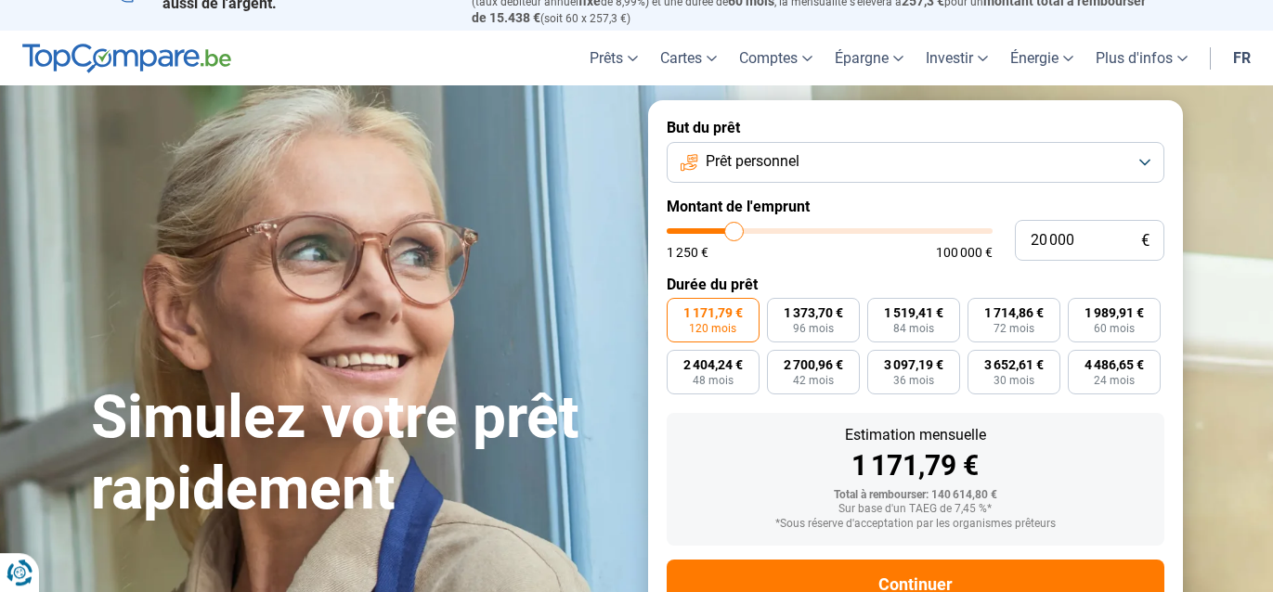
radio input "true"
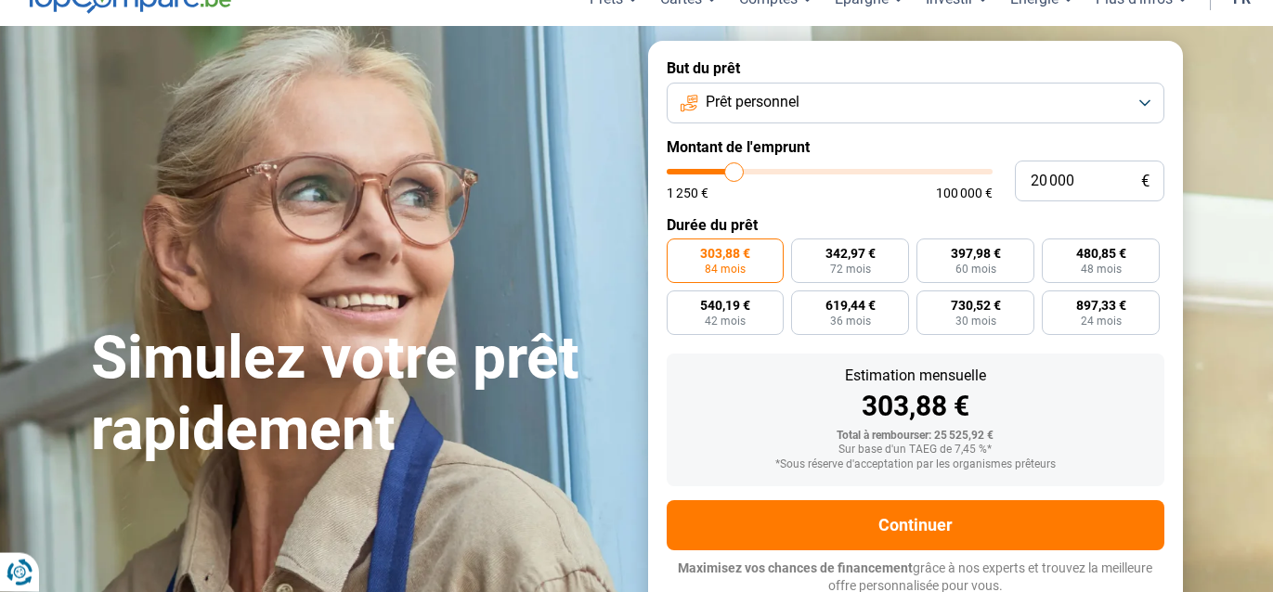
scroll to position [88, 0]
